Goal: Find specific page/section: Find specific page/section

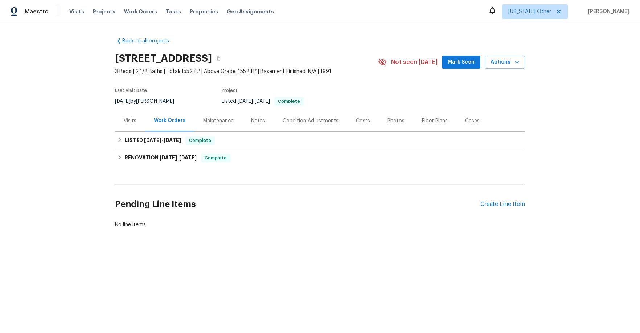
click at [124, 119] on div "Visits" at bounding box center [130, 120] width 13 height 7
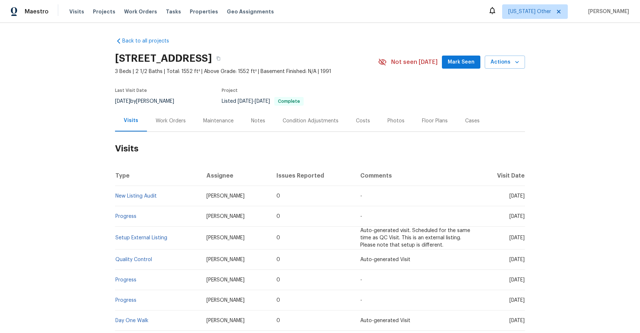
click at [173, 120] on div "Work Orders" at bounding box center [171, 120] width 30 height 7
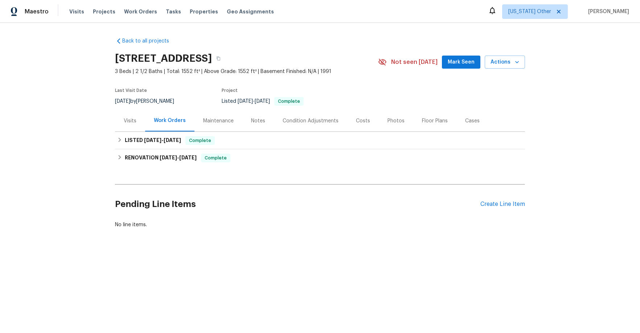
click at [129, 119] on div "Visits" at bounding box center [130, 120] width 13 height 7
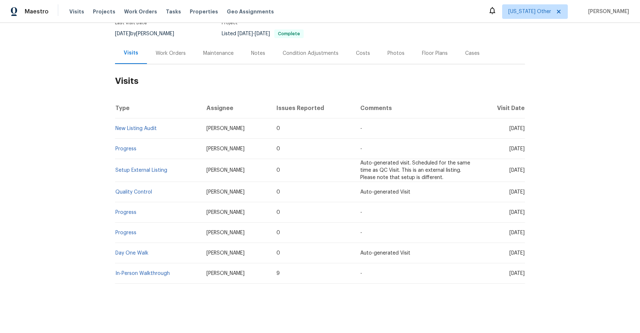
scroll to position [73, 0]
click at [143, 168] on link "Setup External Listing" at bounding box center [141, 170] width 52 height 5
